Goal: Register for event/course

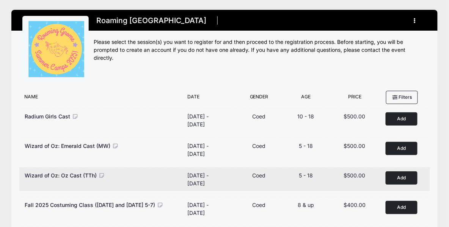
click at [397, 177] on button "Add to Cart" at bounding box center [401, 178] width 32 height 13
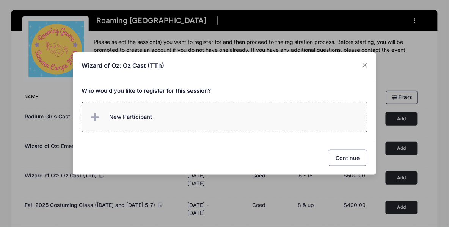
click at [167, 110] on label "New Participant" at bounding box center [224, 117] width 286 height 31
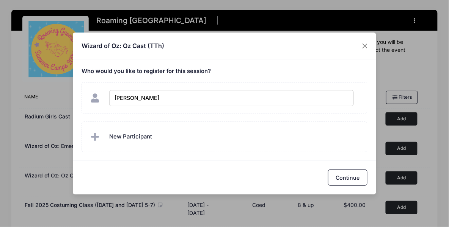
type input "Kate Whiting"
checkbox input "true"
click at [338, 173] on button "Continue" at bounding box center [347, 178] width 39 height 16
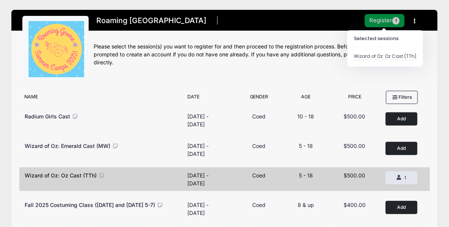
click at [388, 19] on button "Register 1" at bounding box center [385, 20] width 40 height 13
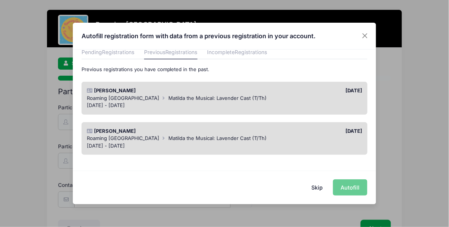
scroll to position [34, 0]
click at [140, 131] on div "[PERSON_NAME]" at bounding box center [153, 131] width 141 height 8
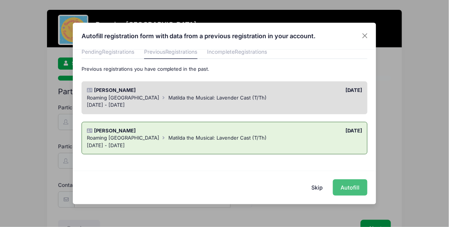
click at [351, 186] on button "Autofill" at bounding box center [350, 188] width 34 height 16
type input "[EMAIL_ADDRESS][PERSON_NAME][DOMAIN_NAME]"
type input "[DATE]"
type input "[STREET_ADDRESS]"
type input "[GEOGRAPHIC_DATA]"
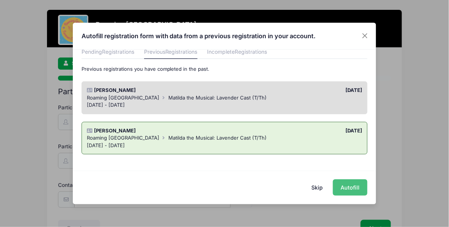
select select "CO"
type input "80238"
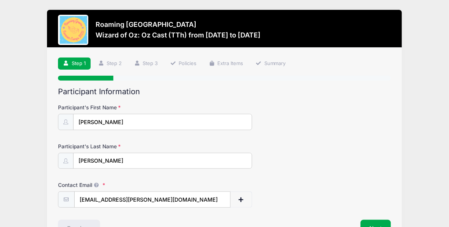
scroll to position [50, 0]
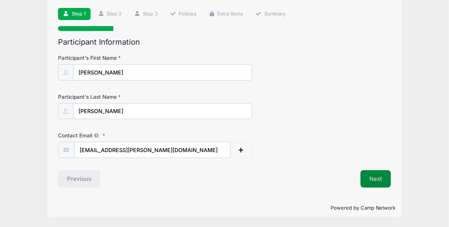
click at [384, 182] on button "Next" at bounding box center [375, 179] width 31 height 17
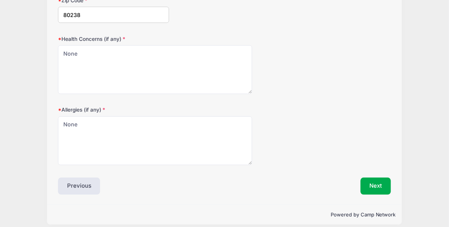
scroll to position [270, 0]
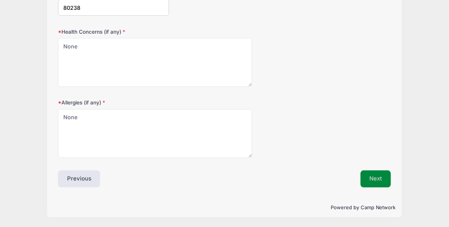
click at [379, 175] on button "Next" at bounding box center [375, 179] width 31 height 17
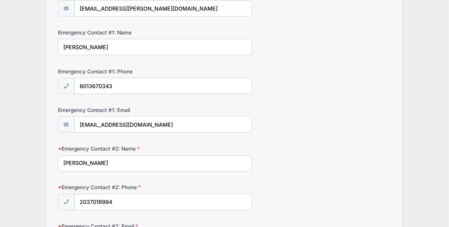
scroll to position [192, 0]
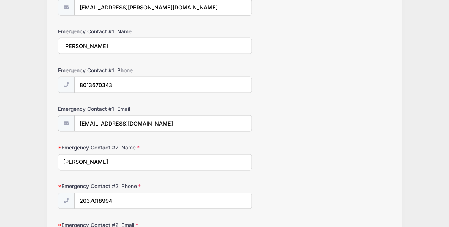
drag, startPoint x: 117, startPoint y: 47, endPoint x: 64, endPoint y: 46, distance: 53.4
click at [65, 46] on input "[PERSON_NAME]" at bounding box center [155, 46] width 194 height 16
type input "J"
type input "[PERSON_NAME]"
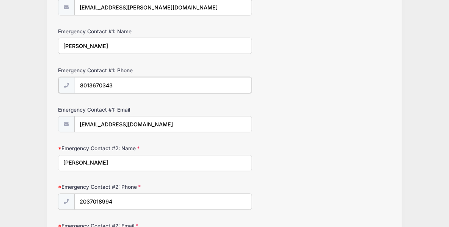
drag, startPoint x: 121, startPoint y: 86, endPoint x: 14, endPoint y: 80, distance: 107.4
click at [20, 80] on div "Roaming [GEOGRAPHIC_DATA] Wizard of Oz: Oz Cast (TTh) from [DATE] to [DATE] Exi…" at bounding box center [224, 63] width 426 height 511
type input "[PHONE_NUMBER]"
paste input "[EMAIL_ADDRESS][DOMAIN_NAME]"
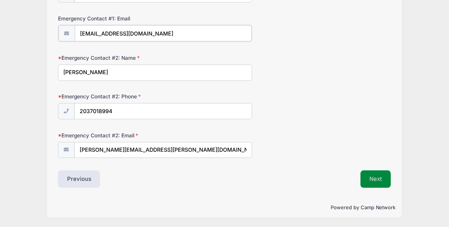
type input "[EMAIL_ADDRESS][DOMAIN_NAME]"
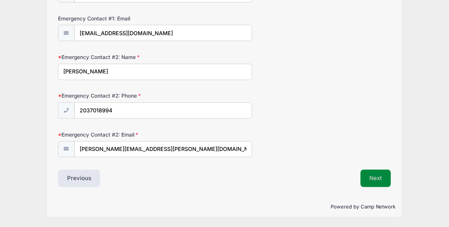
click at [383, 180] on button "Next" at bounding box center [375, 178] width 31 height 17
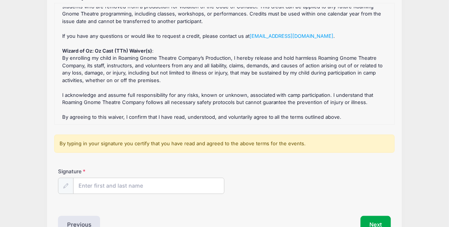
scroll to position [111, 0]
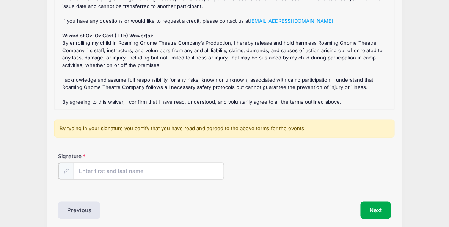
click at [121, 173] on input "Signature" at bounding box center [149, 171] width 150 height 16
type input "[PERSON_NAME]"
click at [379, 184] on div "Signature [PERSON_NAME]" at bounding box center [224, 172] width 340 height 39
click at [376, 202] on button "Next" at bounding box center [375, 209] width 31 height 17
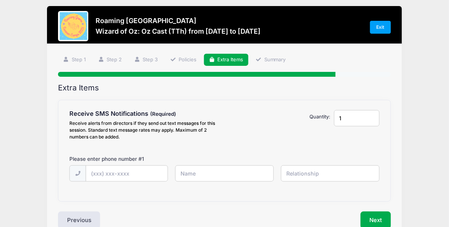
scroll to position [5, 0]
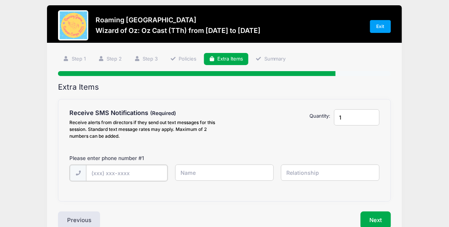
click at [141, 174] on input "text" at bounding box center [126, 173] width 81 height 16
type input "[PHONE_NUMBER]"
type input "[PERSON_NAME]"
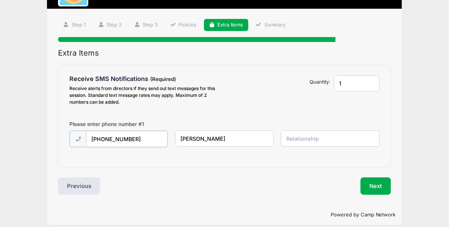
scroll to position [46, 0]
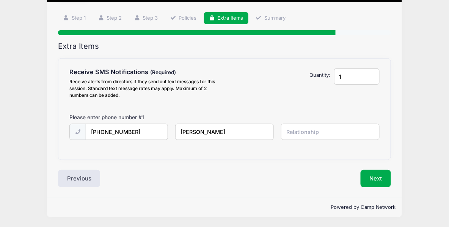
click at [302, 133] on input "text" at bounding box center [330, 132] width 99 height 16
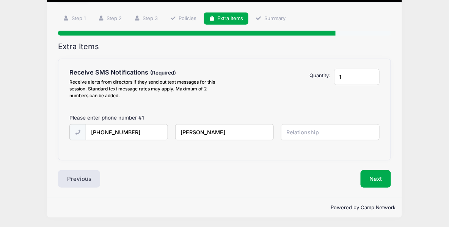
type input "m"
type input "Mom"
click at [382, 181] on button "Next" at bounding box center [375, 179] width 31 height 17
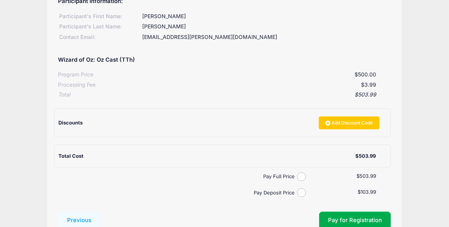
scroll to position [142, 0]
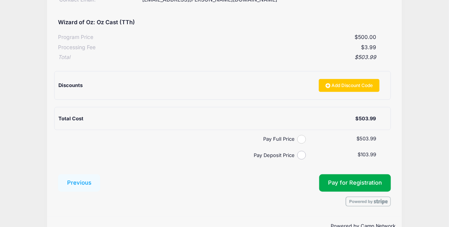
click at [299, 141] on input "Pay Full Price" at bounding box center [301, 139] width 9 height 9
radio input "true"
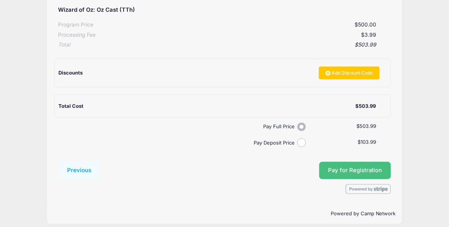
scroll to position [161, 0]
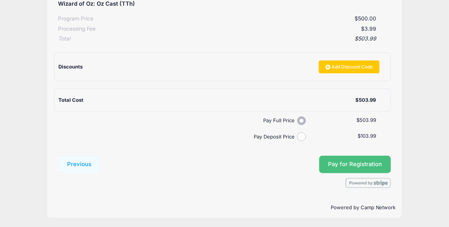
click at [364, 165] on button "Pay for Registration" at bounding box center [355, 164] width 72 height 17
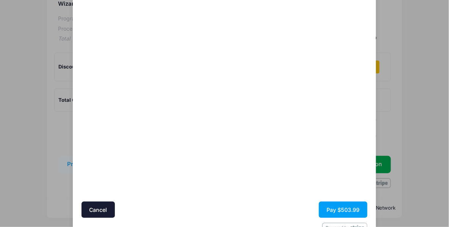
scroll to position [50, 0]
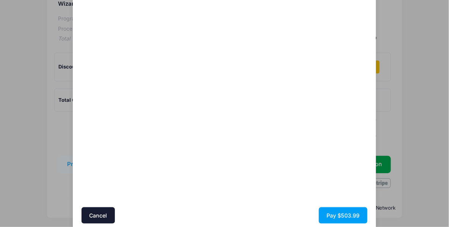
click at [242, 192] on div at bounding box center [297, 103] width 139 height 201
click at [352, 218] on button "Pay $503.99" at bounding box center [343, 216] width 49 height 16
